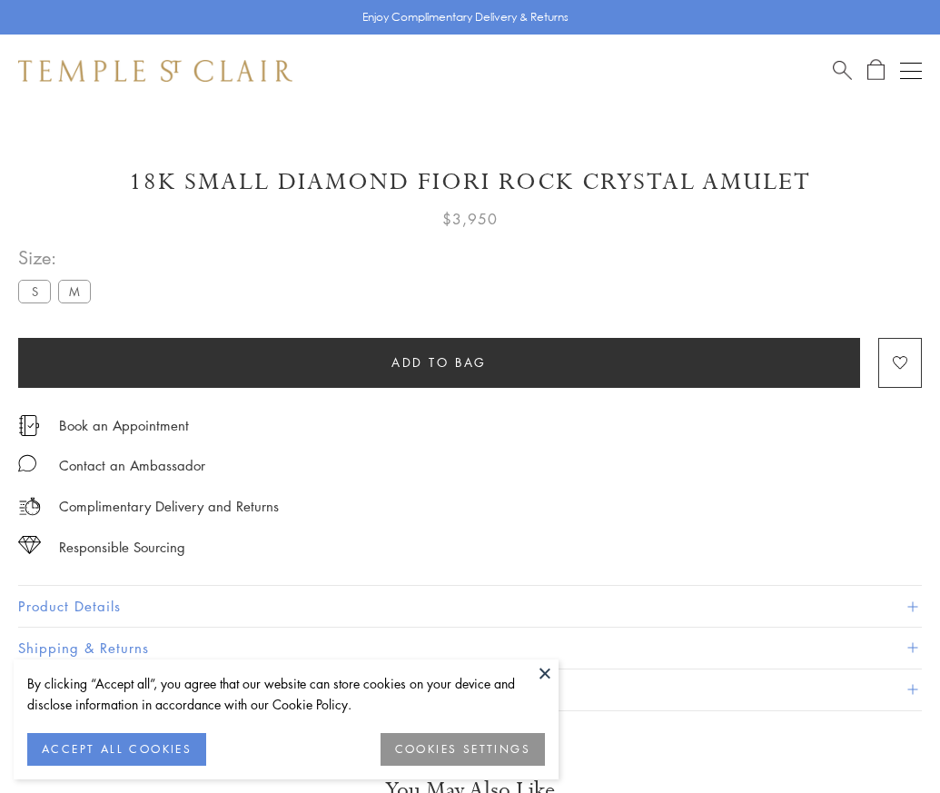
click at [439, 362] on span "Add to bag" at bounding box center [439, 363] width 95 height 20
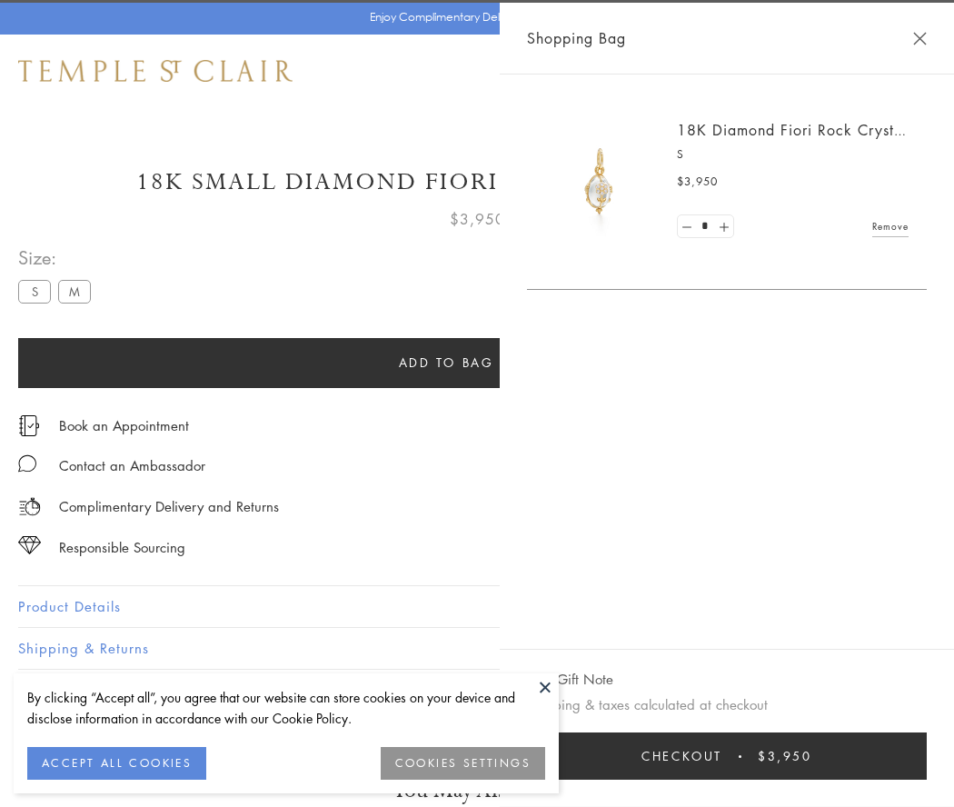
click at [772, 756] on button "Checkout $3,950" at bounding box center [727, 755] width 400 height 47
